Goal: Task Accomplishment & Management: Manage account settings

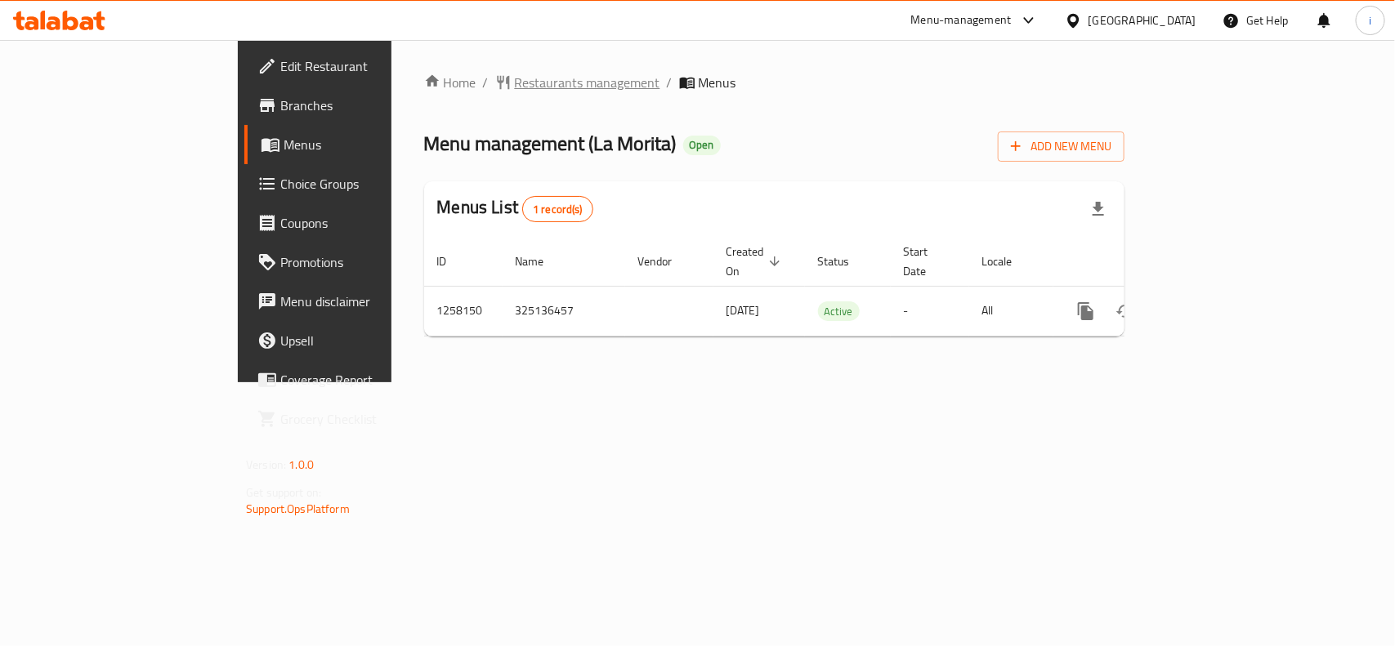
click at [515, 76] on span "Restaurants management" at bounding box center [587, 83] width 145 height 20
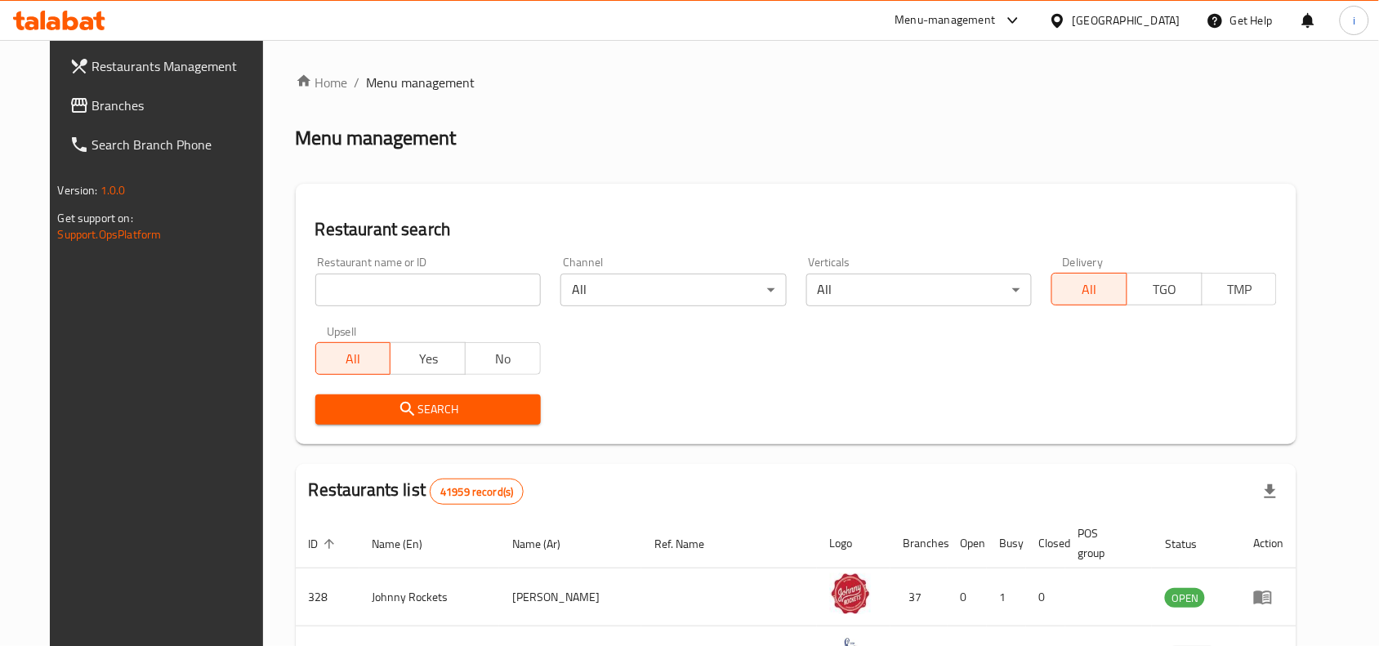
click at [407, 292] on input "search" at bounding box center [428, 290] width 226 height 33
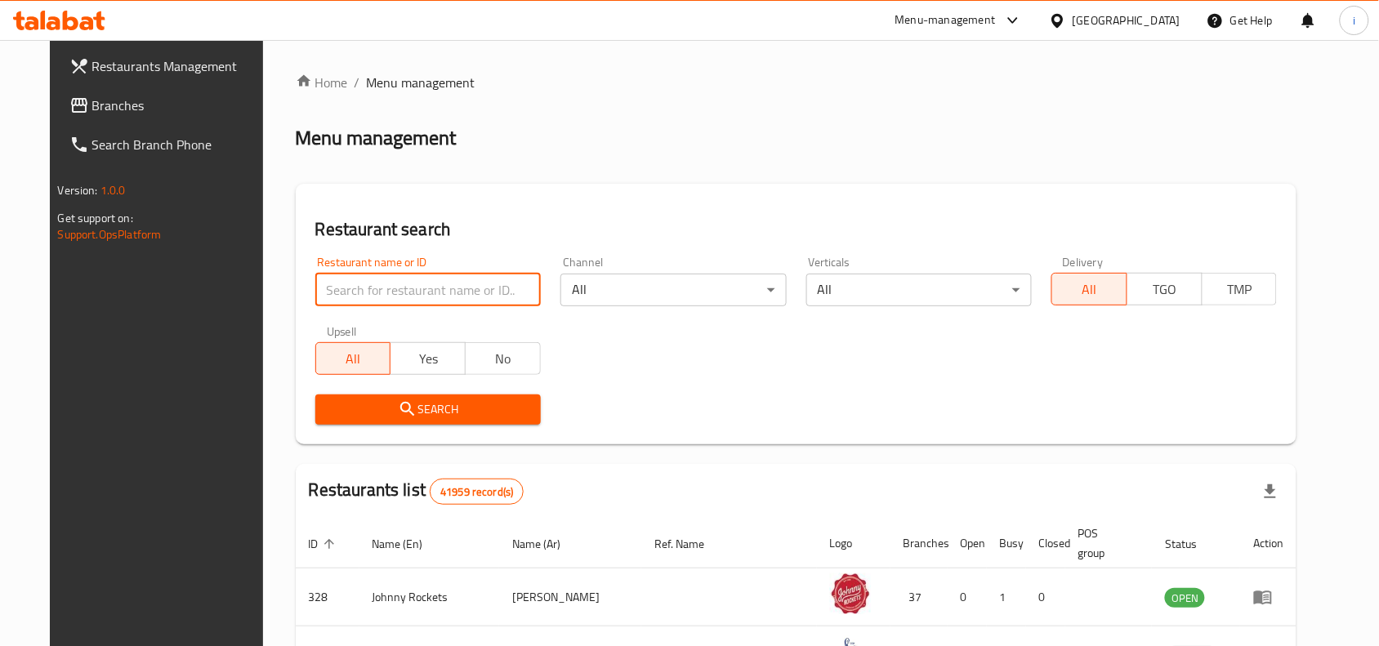
paste input "683744"
type input "683744"
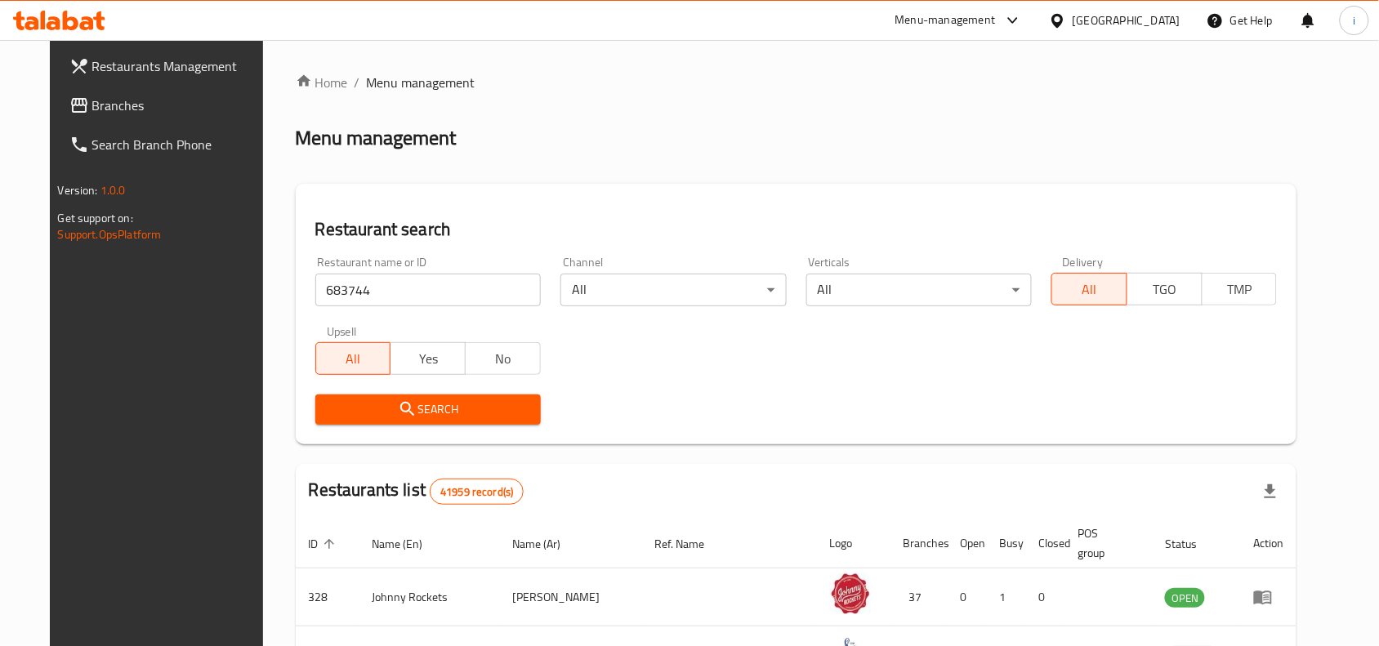
click at [466, 410] on span "Search" at bounding box center [427, 410] width 199 height 20
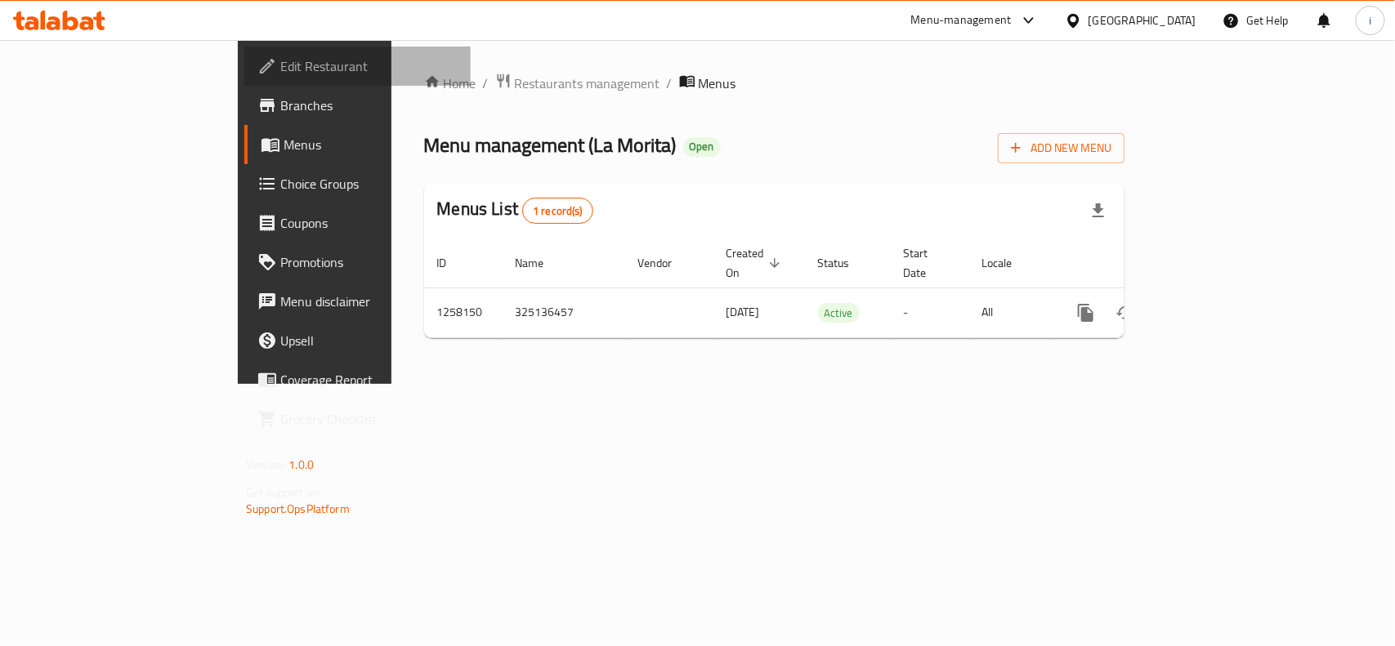
click at [280, 57] on span "Edit Restaurant" at bounding box center [368, 66] width 177 height 20
